Goal: Find specific page/section: Find specific page/section

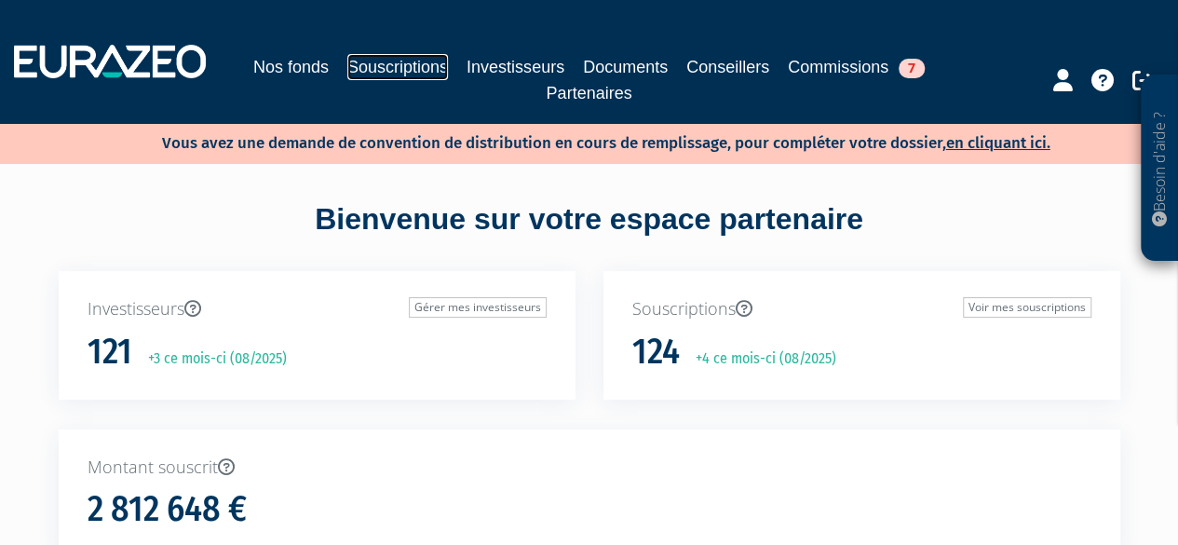
click at [400, 65] on link "Souscriptions" at bounding box center [397, 67] width 101 height 26
click at [396, 68] on link "Souscriptions" at bounding box center [397, 67] width 101 height 26
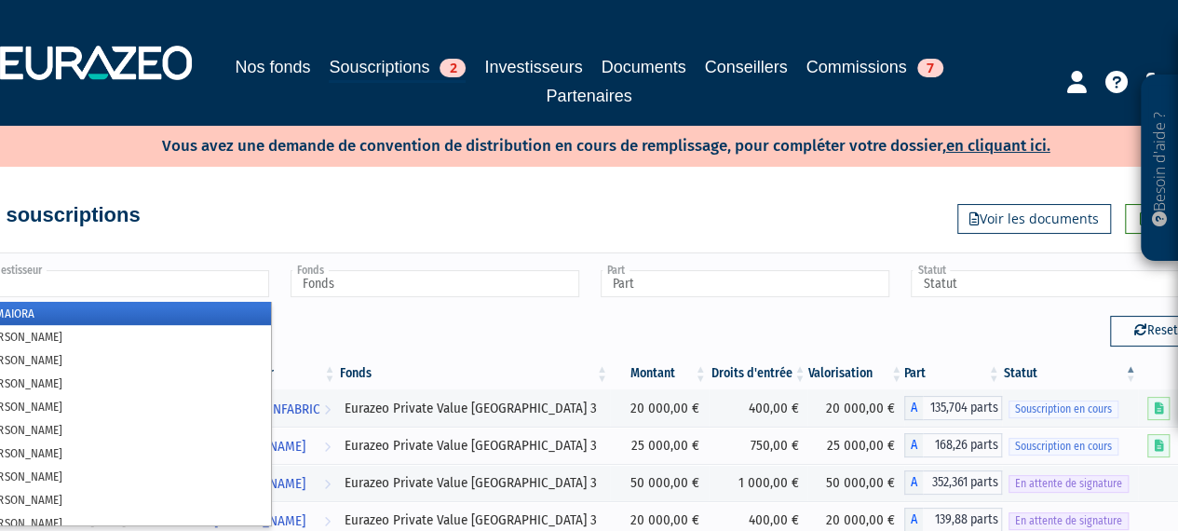
click at [177, 289] on input "text" at bounding box center [124, 283] width 289 height 27
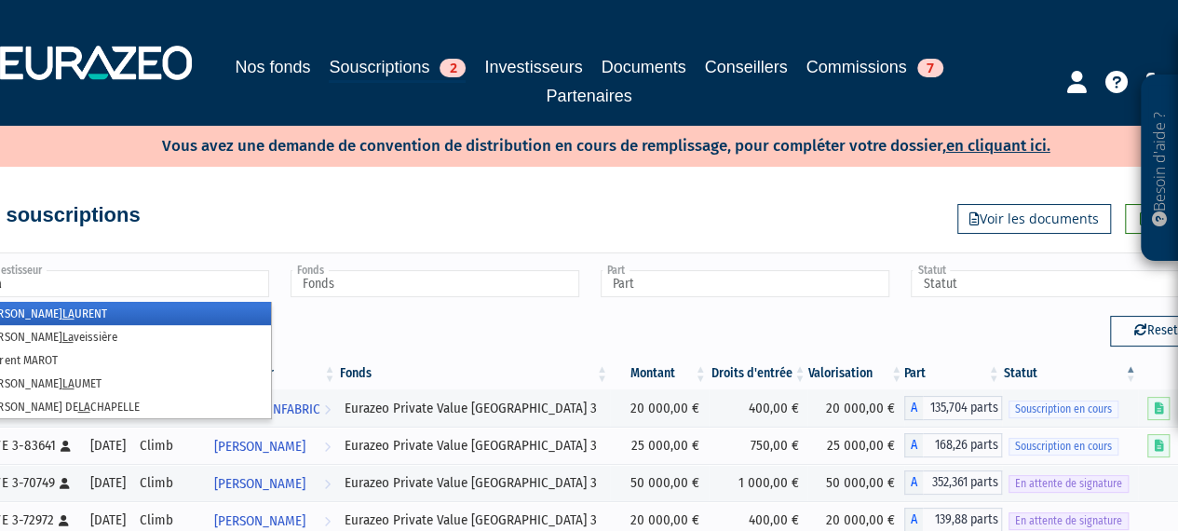
type input "l"
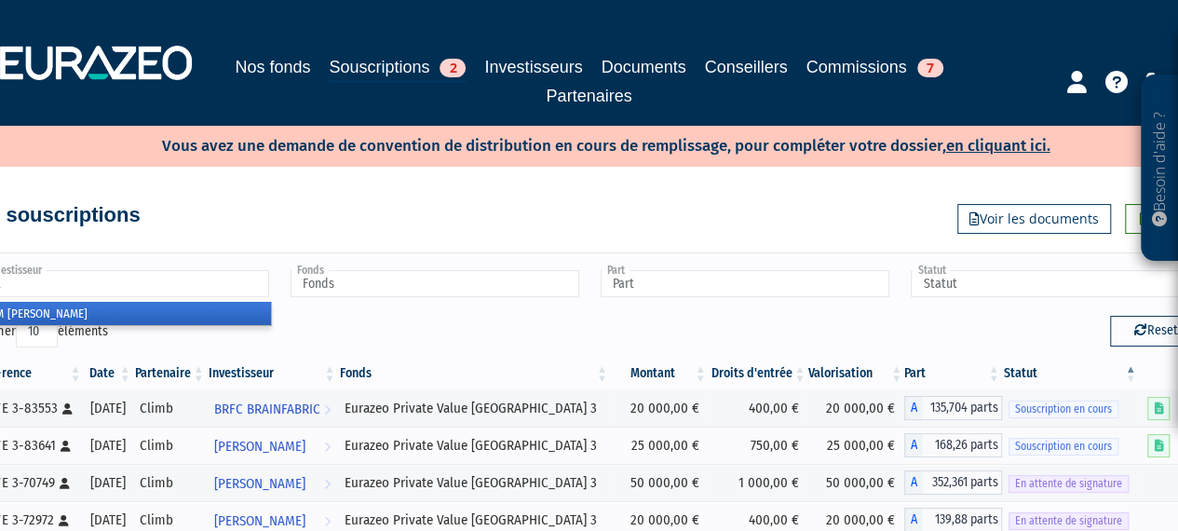
type input "s"
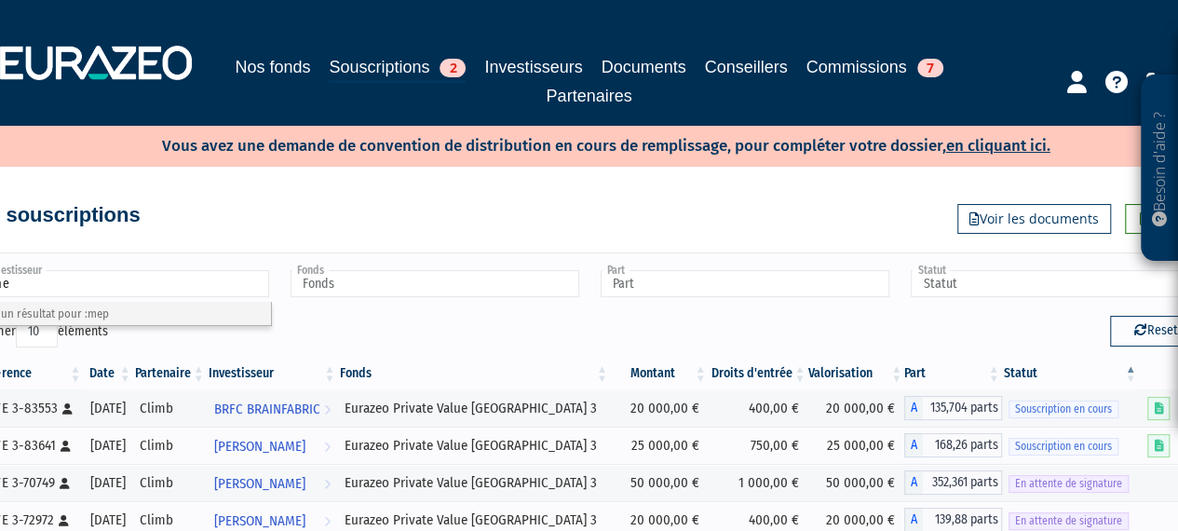
type input "m"
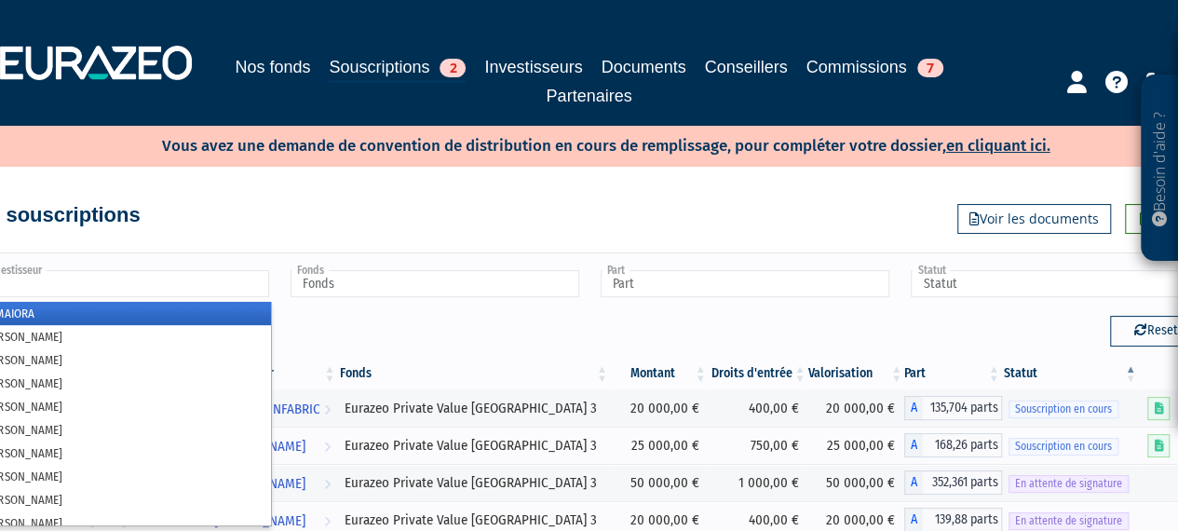
scroll to position [0, 2]
